Goal: Navigation & Orientation: Find specific page/section

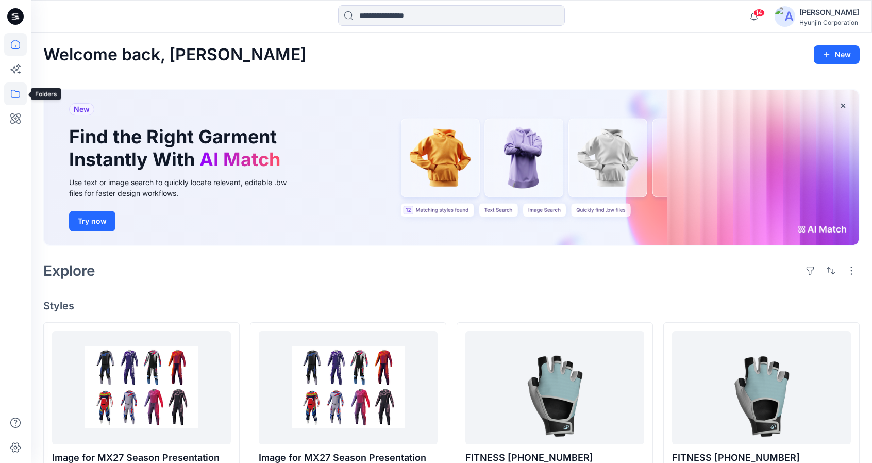
click at [14, 92] on icon at bounding box center [15, 93] width 23 height 23
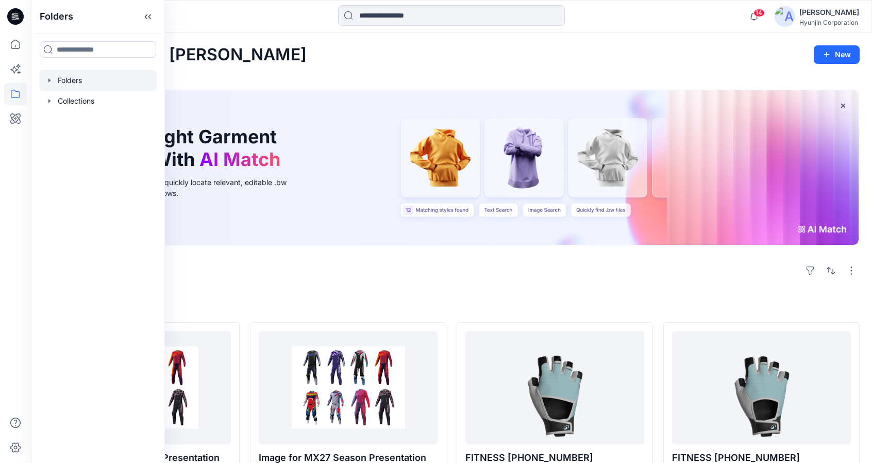
click at [67, 85] on div at bounding box center [97, 80] width 117 height 21
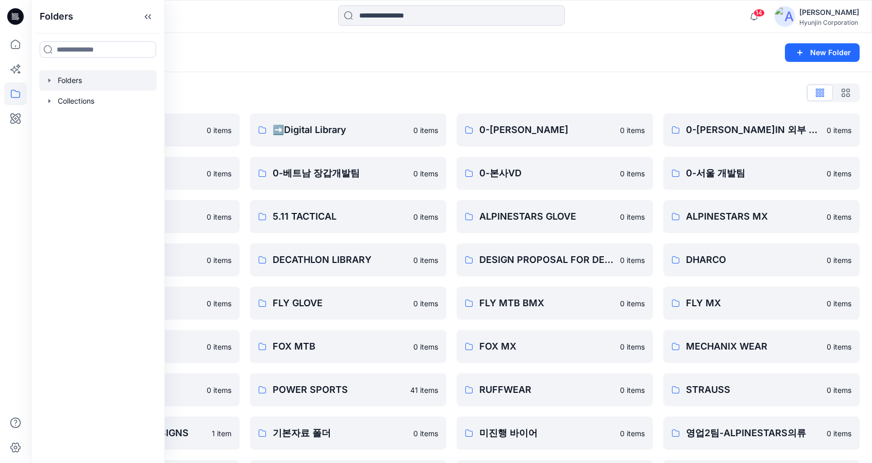
click at [698, 75] on div "Folders List ♻️Project 0 items 0-베트남 의류개발팀 0 items 0-서울 디자인팀 0 items DECATHLON …" at bounding box center [451, 353] width 841 height 563
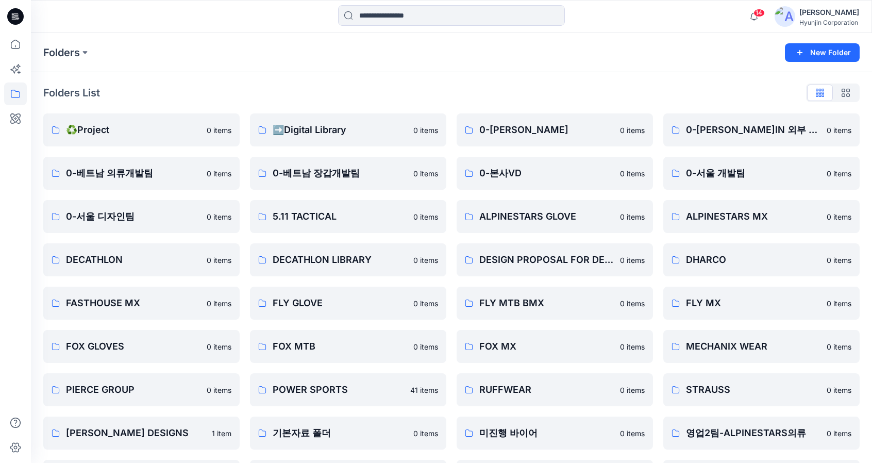
click at [776, 15] on img at bounding box center [785, 16] width 21 height 21
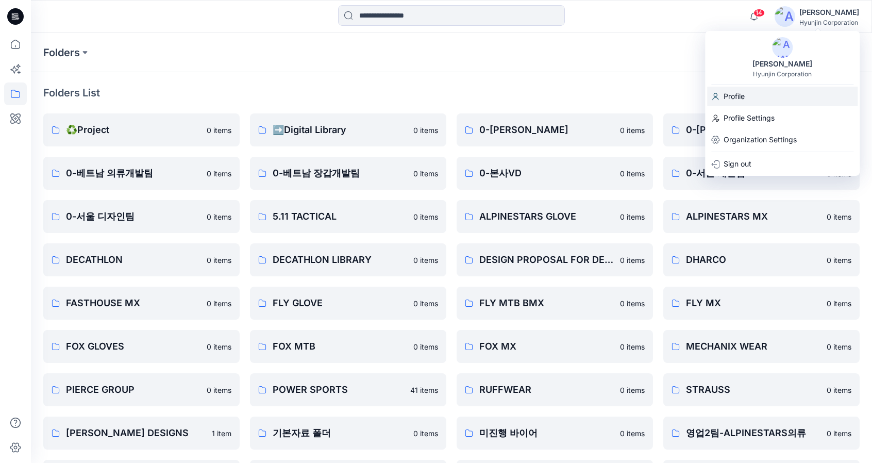
click at [747, 92] on div "Profile" at bounding box center [782, 97] width 150 height 20
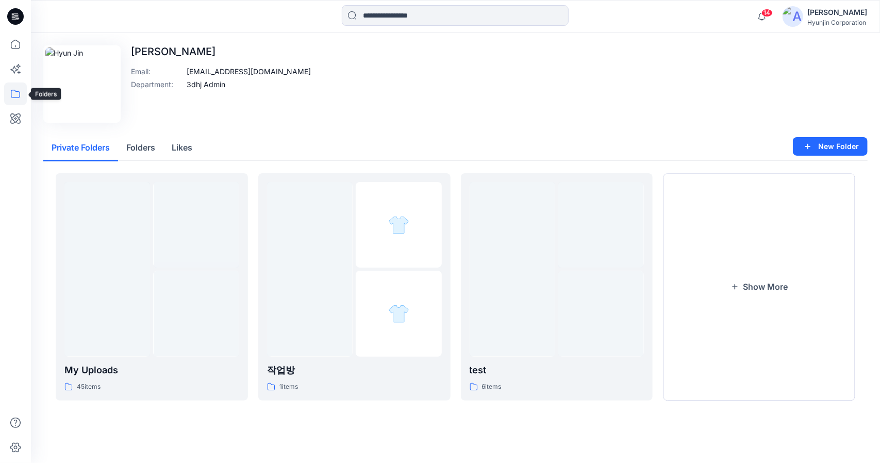
click at [13, 92] on icon at bounding box center [15, 93] width 23 height 23
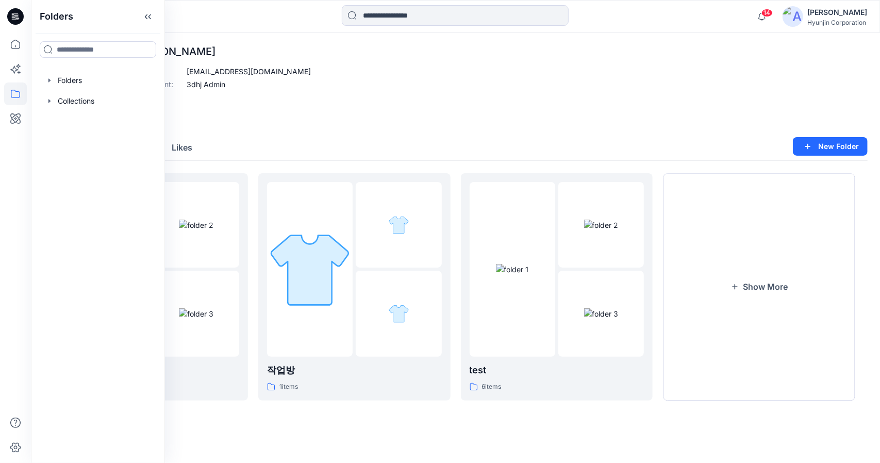
click at [331, 74] on div "Edit Image Hyun Jin Email : stylezone@haivina.com Department : 3dhj Admin" at bounding box center [455, 83] width 824 height 77
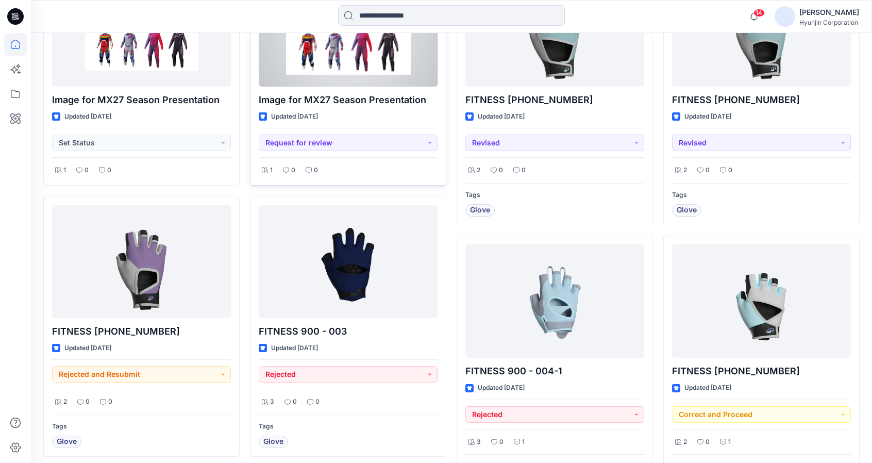
scroll to position [361, 0]
